Goal: Entertainment & Leisure: Consume media (video, audio)

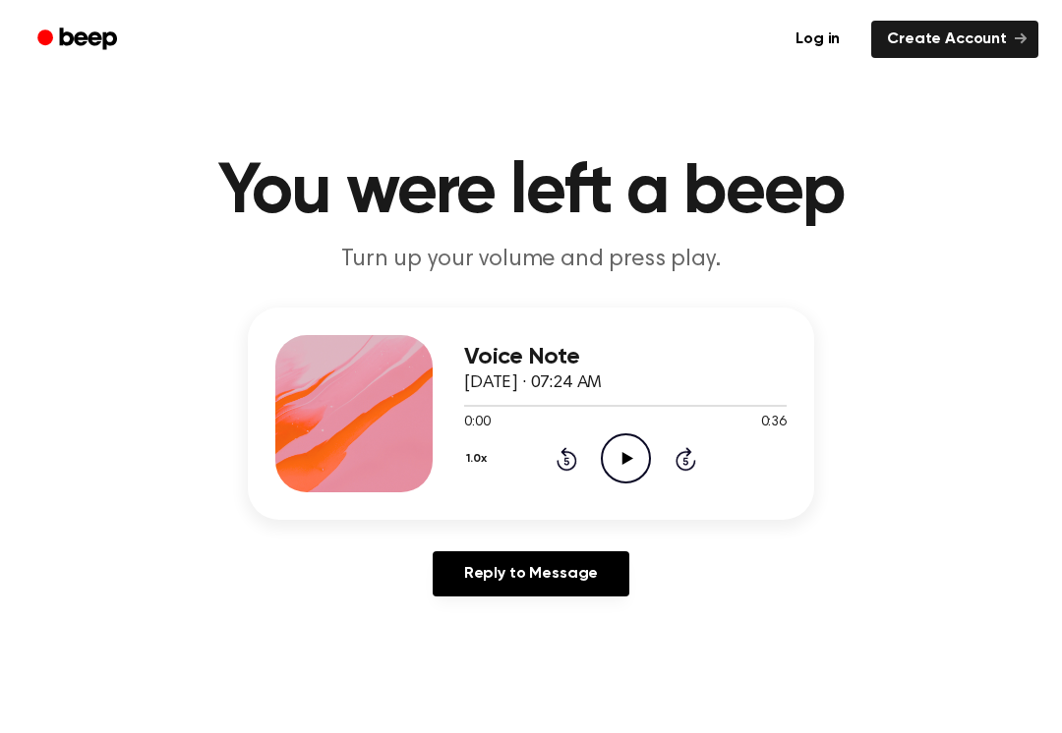
click at [604, 471] on circle at bounding box center [626, 459] width 48 height 48
click at [612, 463] on icon "Pause Audio" at bounding box center [626, 459] width 50 height 50
click at [647, 475] on icon "Play Audio" at bounding box center [626, 459] width 50 height 50
click at [623, 475] on icon "Pause Audio" at bounding box center [626, 459] width 50 height 50
click at [556, 471] on icon "Rewind 5 seconds" at bounding box center [566, 459] width 22 height 26
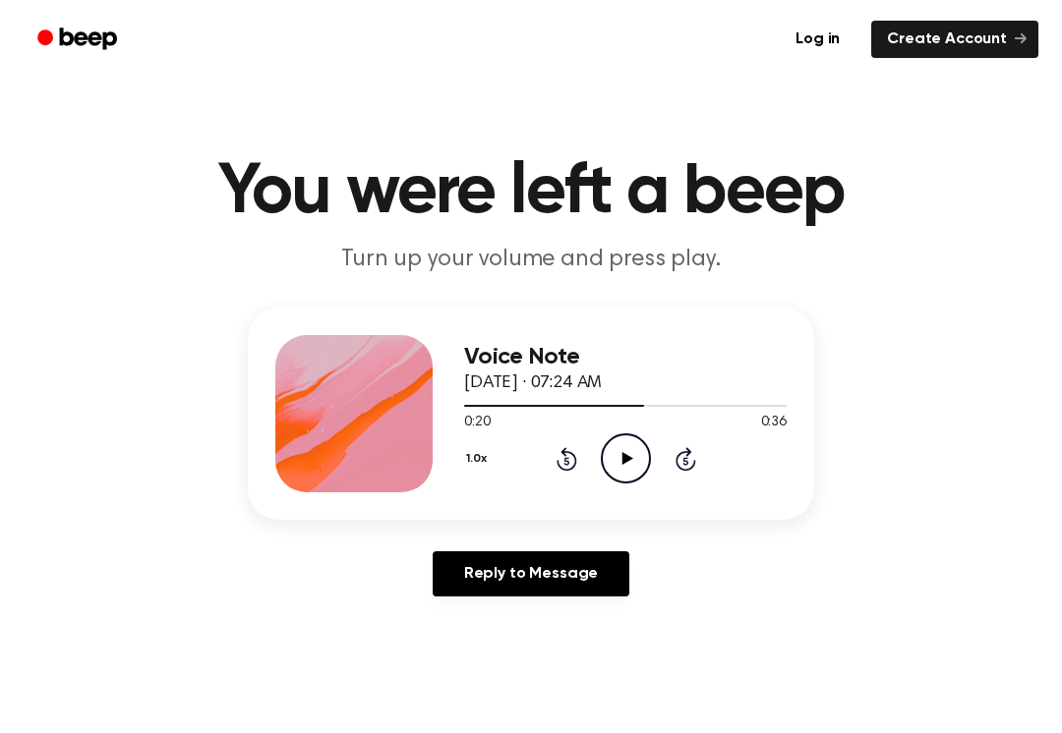
click at [556, 471] on icon "Rewind 5 seconds" at bounding box center [566, 459] width 22 height 26
click at [562, 450] on icon at bounding box center [566, 459] width 21 height 24
click at [612, 463] on icon "Play Audio" at bounding box center [626, 459] width 50 height 50
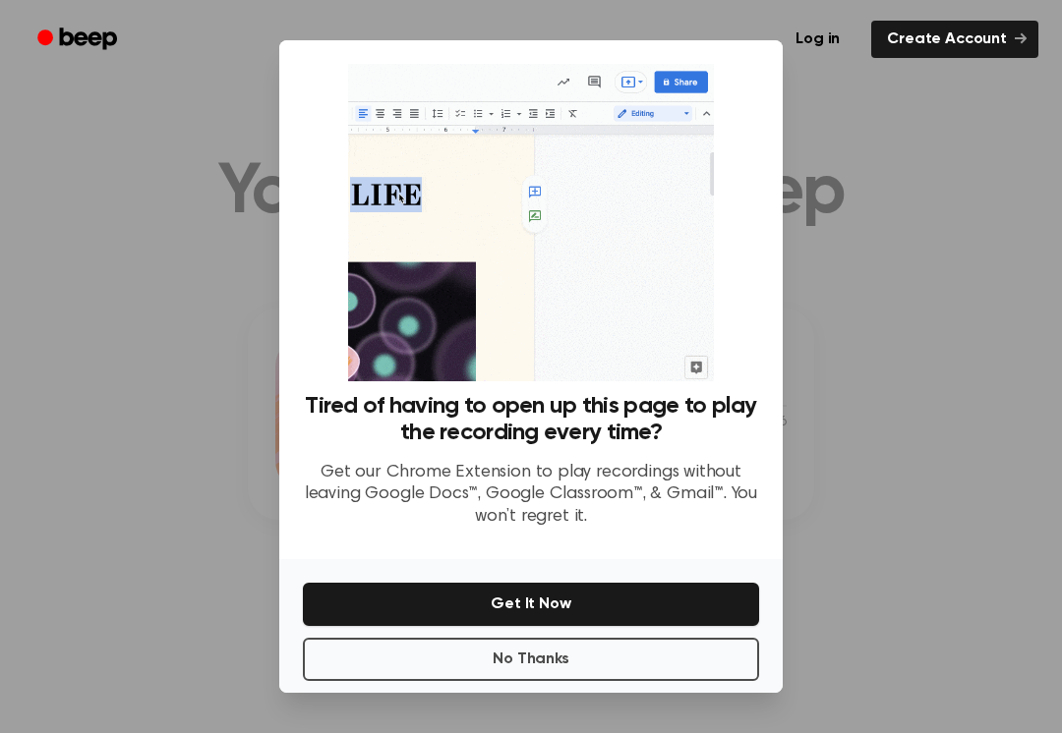
click at [202, 284] on div at bounding box center [531, 366] width 1062 height 733
click at [437, 643] on button "No Thanks" at bounding box center [531, 659] width 456 height 43
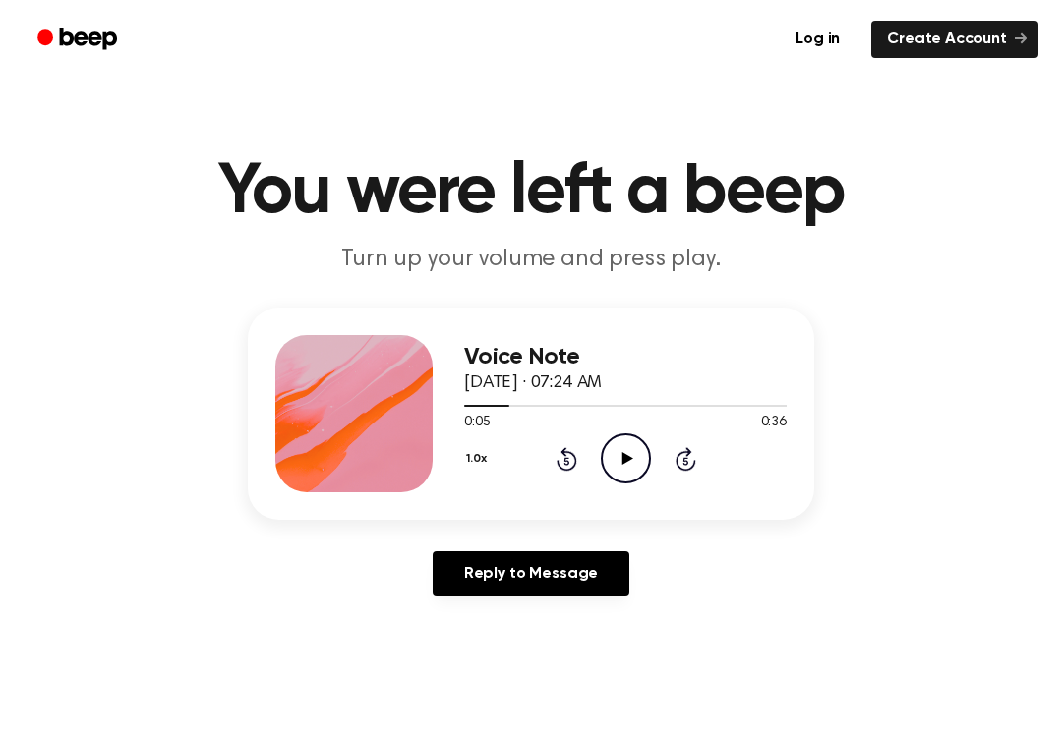
click at [622, 462] on icon at bounding box center [626, 458] width 11 height 13
click at [624, 477] on icon "Pause Audio" at bounding box center [626, 459] width 50 height 50
click at [629, 475] on icon "Play Audio" at bounding box center [626, 459] width 50 height 50
click at [622, 469] on icon "Pause Audio" at bounding box center [626, 459] width 50 height 50
click at [617, 467] on icon "Play Audio" at bounding box center [626, 459] width 50 height 50
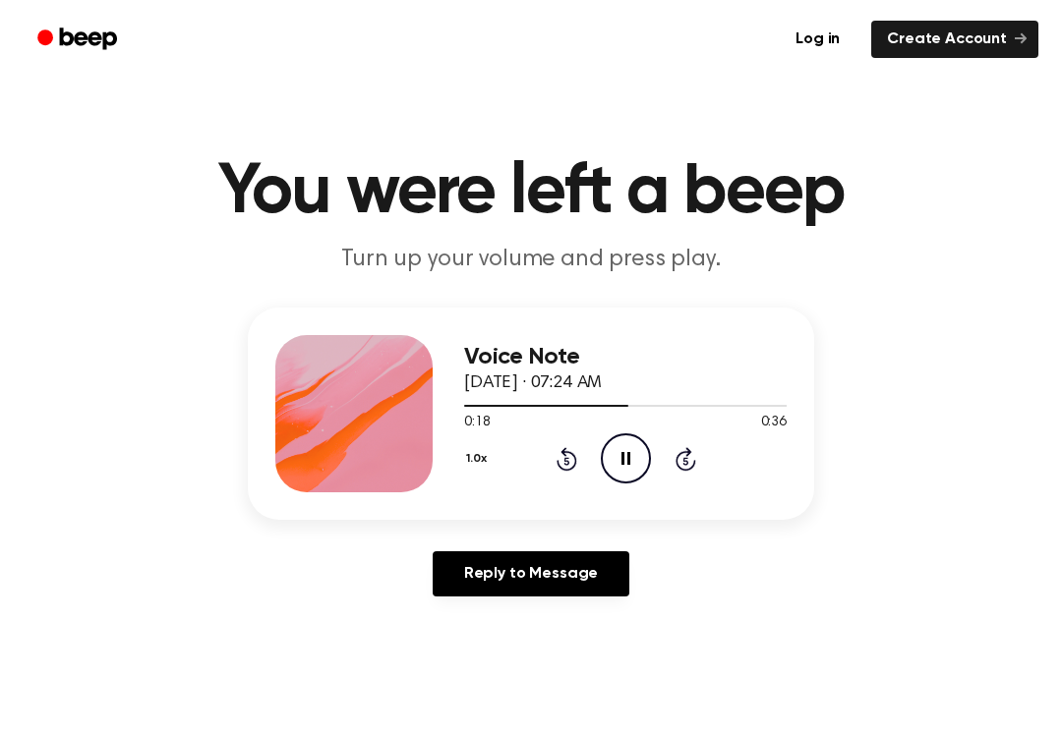
click at [611, 457] on icon "Pause Audio" at bounding box center [626, 459] width 50 height 50
click at [557, 470] on icon "Rewind 5 seconds" at bounding box center [566, 459] width 22 height 26
click at [556, 470] on icon "Rewind 5 seconds" at bounding box center [566, 459] width 22 height 26
click at [612, 461] on icon "Play Audio" at bounding box center [626, 459] width 50 height 50
click at [589, 472] on div "1.0x Rewind 5 seconds Pause Audio Skip 5 seconds" at bounding box center [625, 459] width 322 height 50
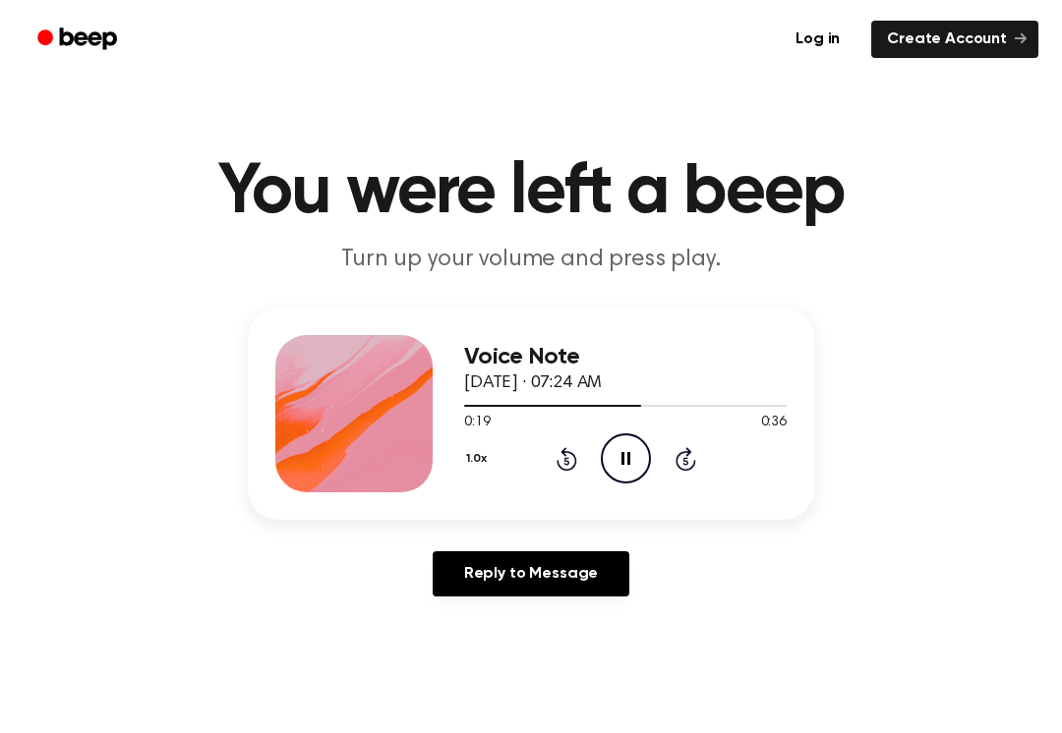
click at [612, 460] on icon "Pause Audio" at bounding box center [626, 459] width 50 height 50
click at [611, 456] on icon "Play Audio" at bounding box center [626, 459] width 50 height 50
click at [629, 465] on icon at bounding box center [625, 458] width 9 height 13
click at [620, 451] on icon "Play Audio" at bounding box center [626, 459] width 50 height 50
